Goal: Transaction & Acquisition: Purchase product/service

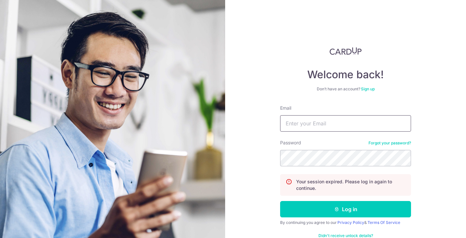
type input "[EMAIL_ADDRESS][DOMAIN_NAME]"
click at [291, 214] on button "Log in" at bounding box center [345, 209] width 131 height 16
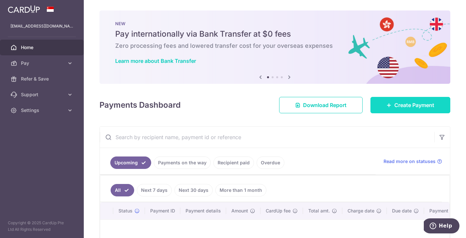
click at [400, 100] on link "Create Payment" at bounding box center [410, 105] width 80 height 16
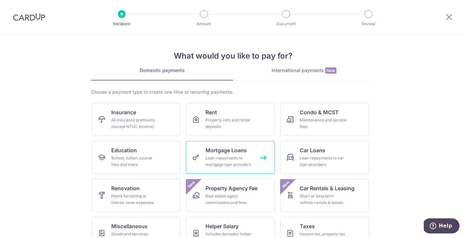
scroll to position [24, 0]
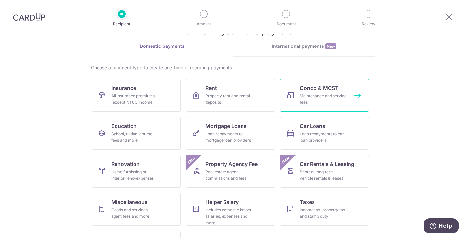
click at [317, 98] on div "Maintenance and service fees" at bounding box center [323, 99] width 47 height 13
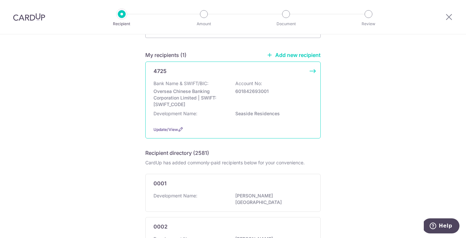
scroll to position [43, 0]
click at [282, 106] on div "Bank Name & SWIFT/BIC: Oversea Chinese Banking Corporation Limited | SWIFT: OCB…" at bounding box center [232, 93] width 159 height 27
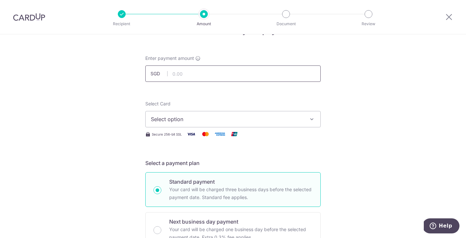
click at [278, 76] on input "text" at bounding box center [232, 73] width 175 height 16
type input "1,000.00"
click at [249, 106] on div "Select Card Select option Add credit card Your Cards **** 4297" at bounding box center [232, 113] width 175 height 27
click at [241, 123] on button "Select option" at bounding box center [232, 119] width 175 height 16
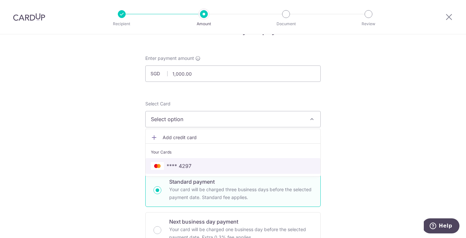
click at [225, 161] on link "**** 4297" at bounding box center [233, 166] width 175 height 16
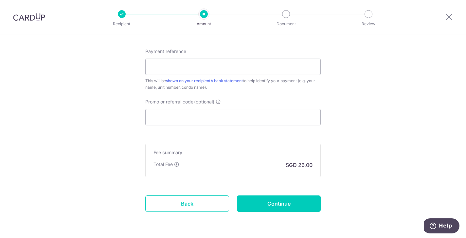
scroll to position [368, 0]
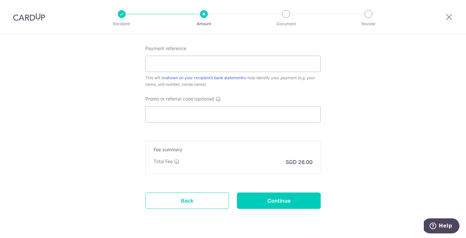
click at [219, 149] on h5 "Fee summary" at bounding box center [232, 149] width 159 height 7
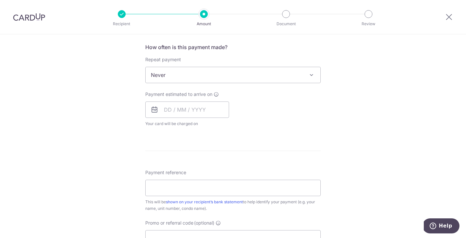
scroll to position [373, 0]
